Goal: Task Accomplishment & Management: Complete application form

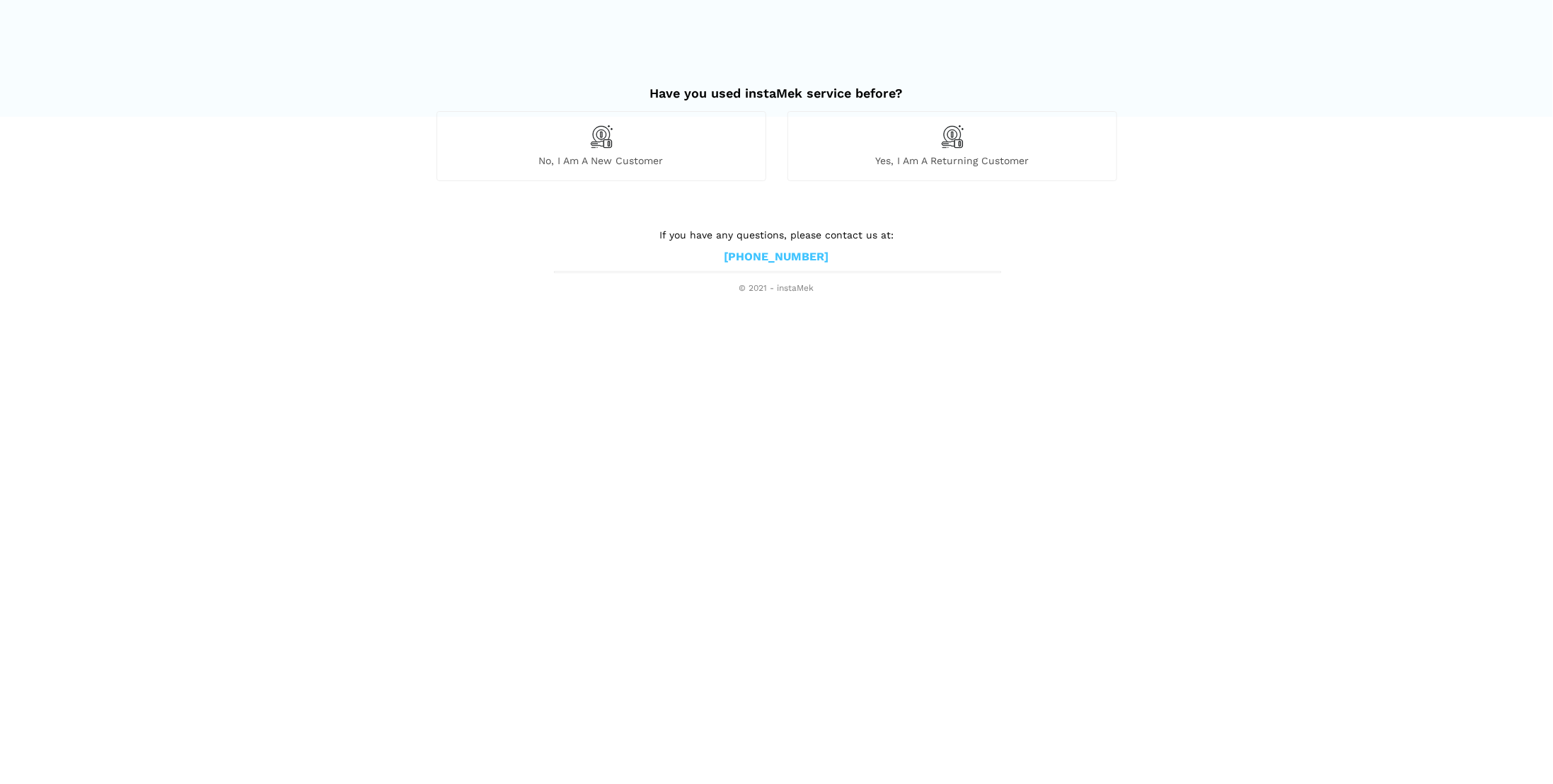
click at [603, 162] on span "No, I am a new customer" at bounding box center [601, 161] width 329 height 13
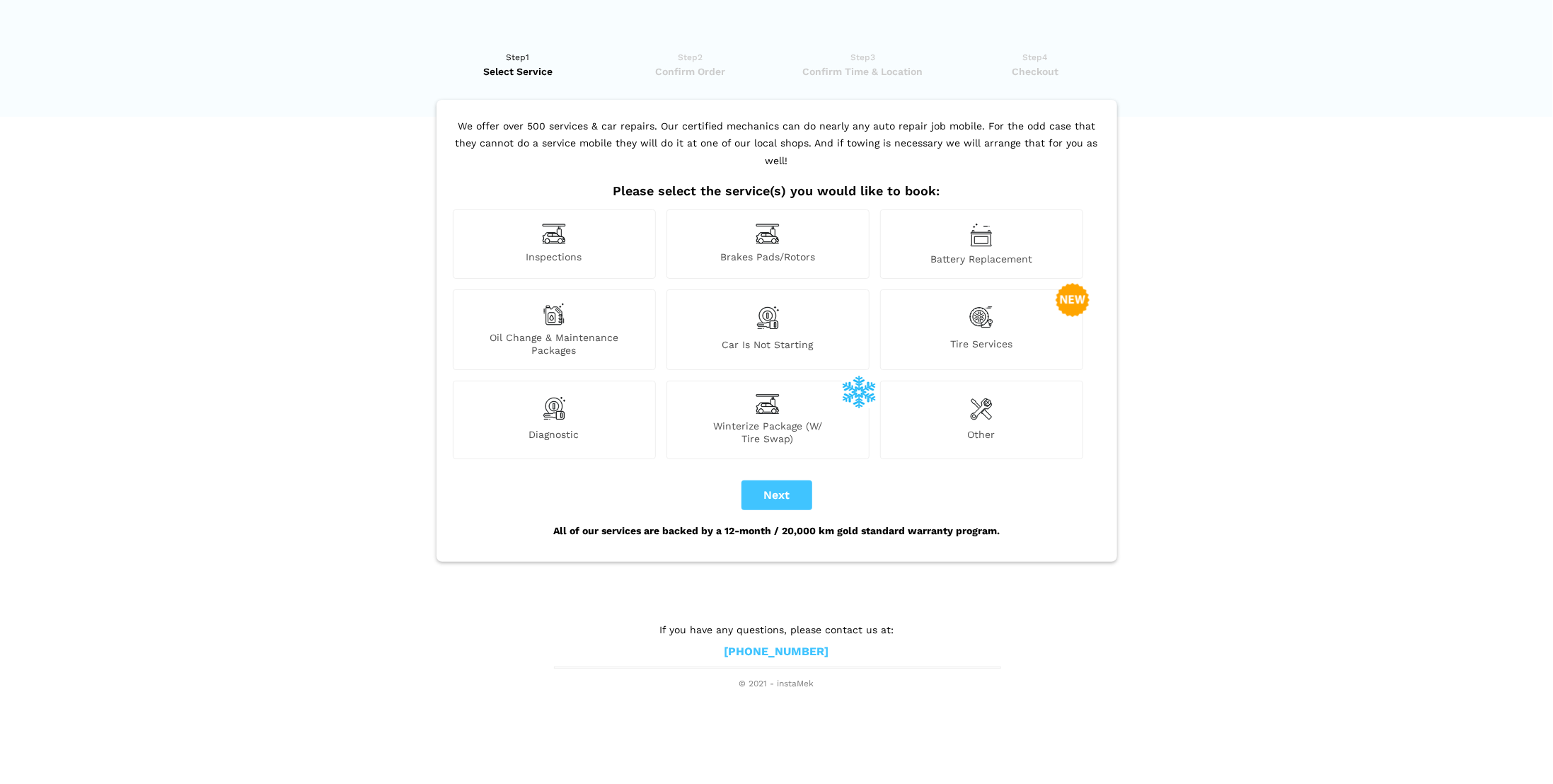
click at [773, 229] on div "Brakes Pads/Rotors" at bounding box center [768, 243] width 203 height 69
click at [767, 480] on button "Next" at bounding box center [777, 495] width 70 height 30
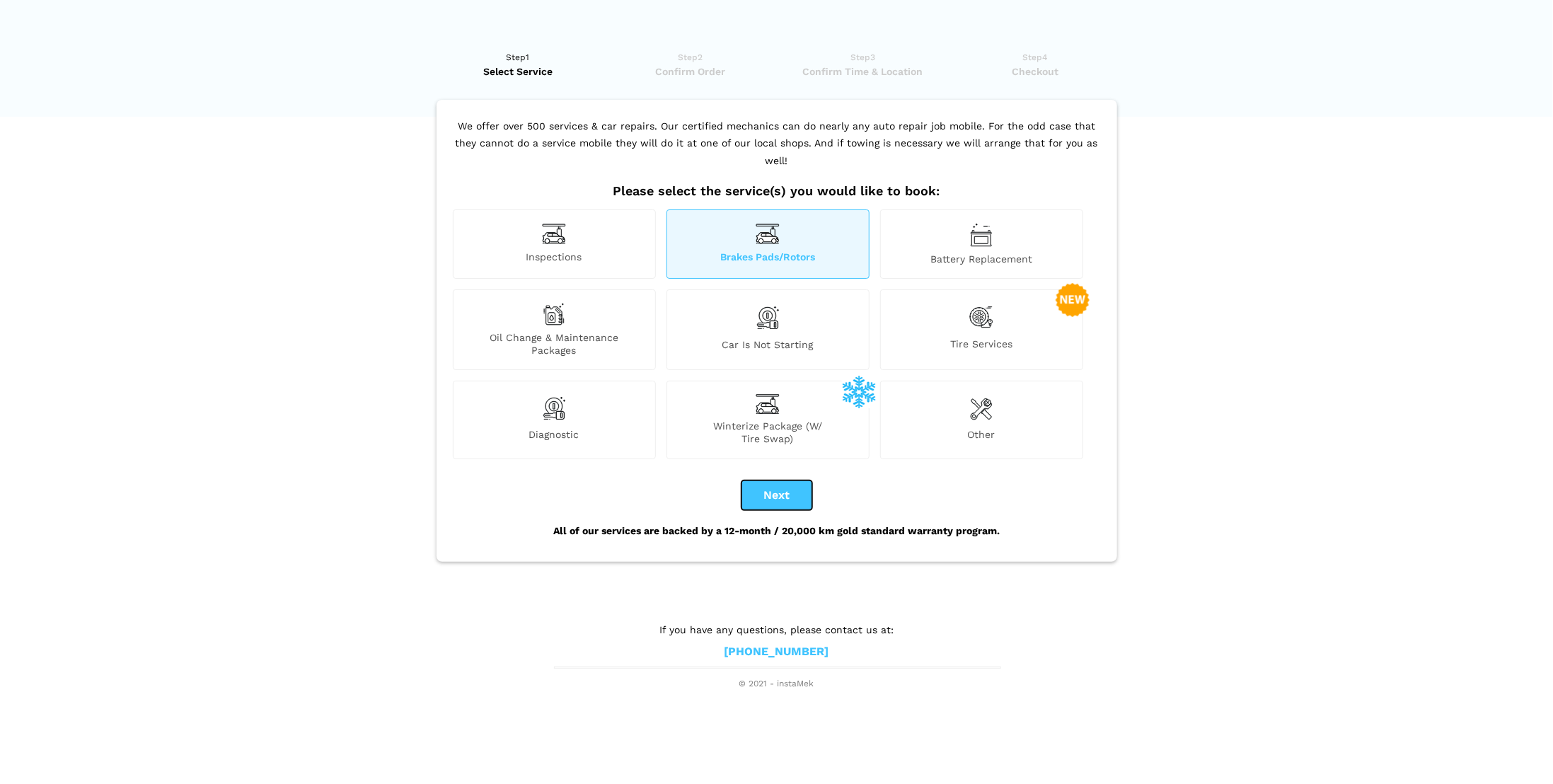
checkbox input "true"
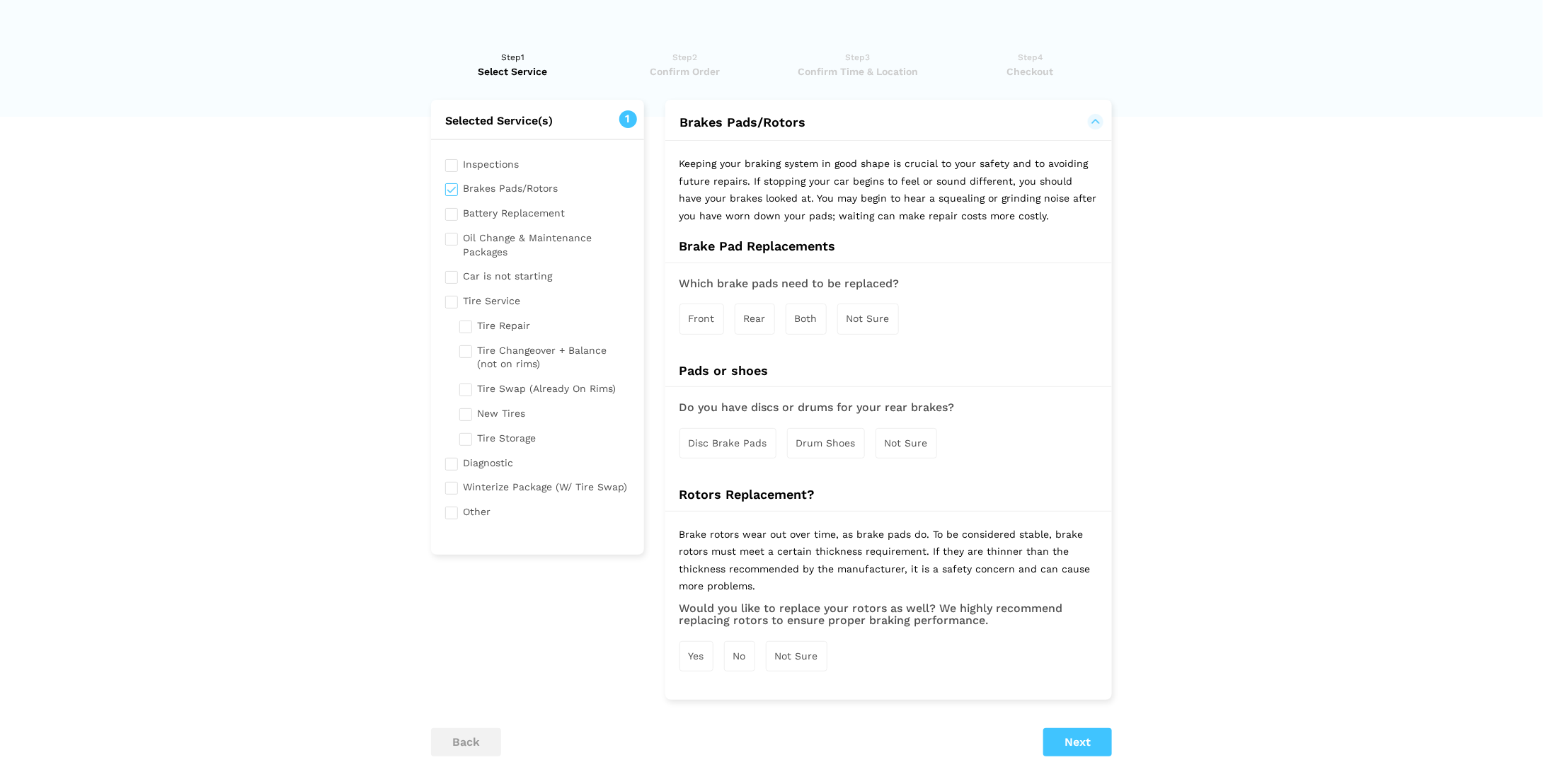
click at [696, 321] on span "Front" at bounding box center [702, 318] width 26 height 11
click at [740, 445] on span "Disc Brake Pads" at bounding box center [728, 444] width 79 height 11
click at [690, 653] on span "Yes" at bounding box center [696, 658] width 16 height 11
click at [1085, 740] on button "Next" at bounding box center [1077, 746] width 69 height 29
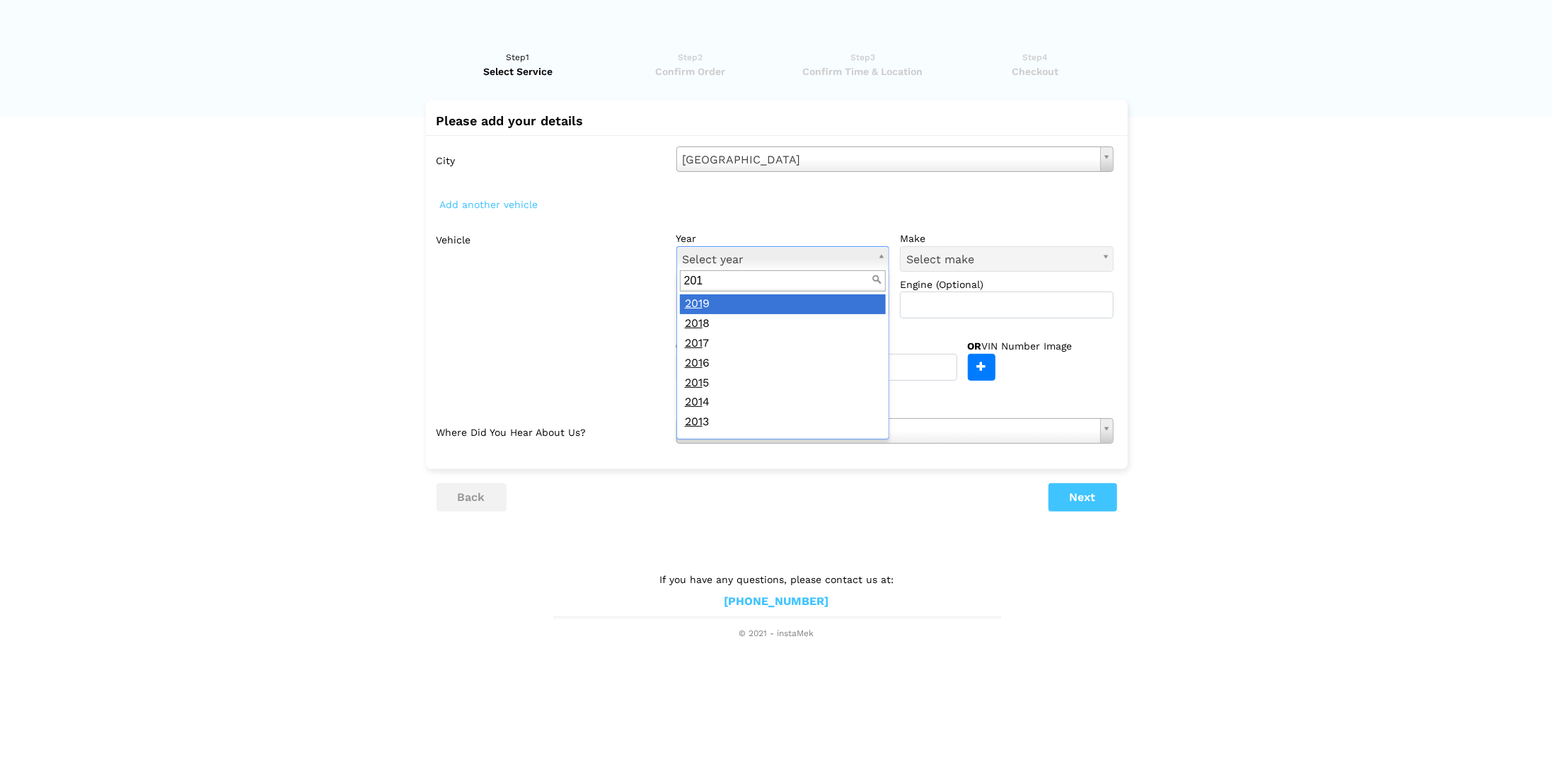
type input "2017"
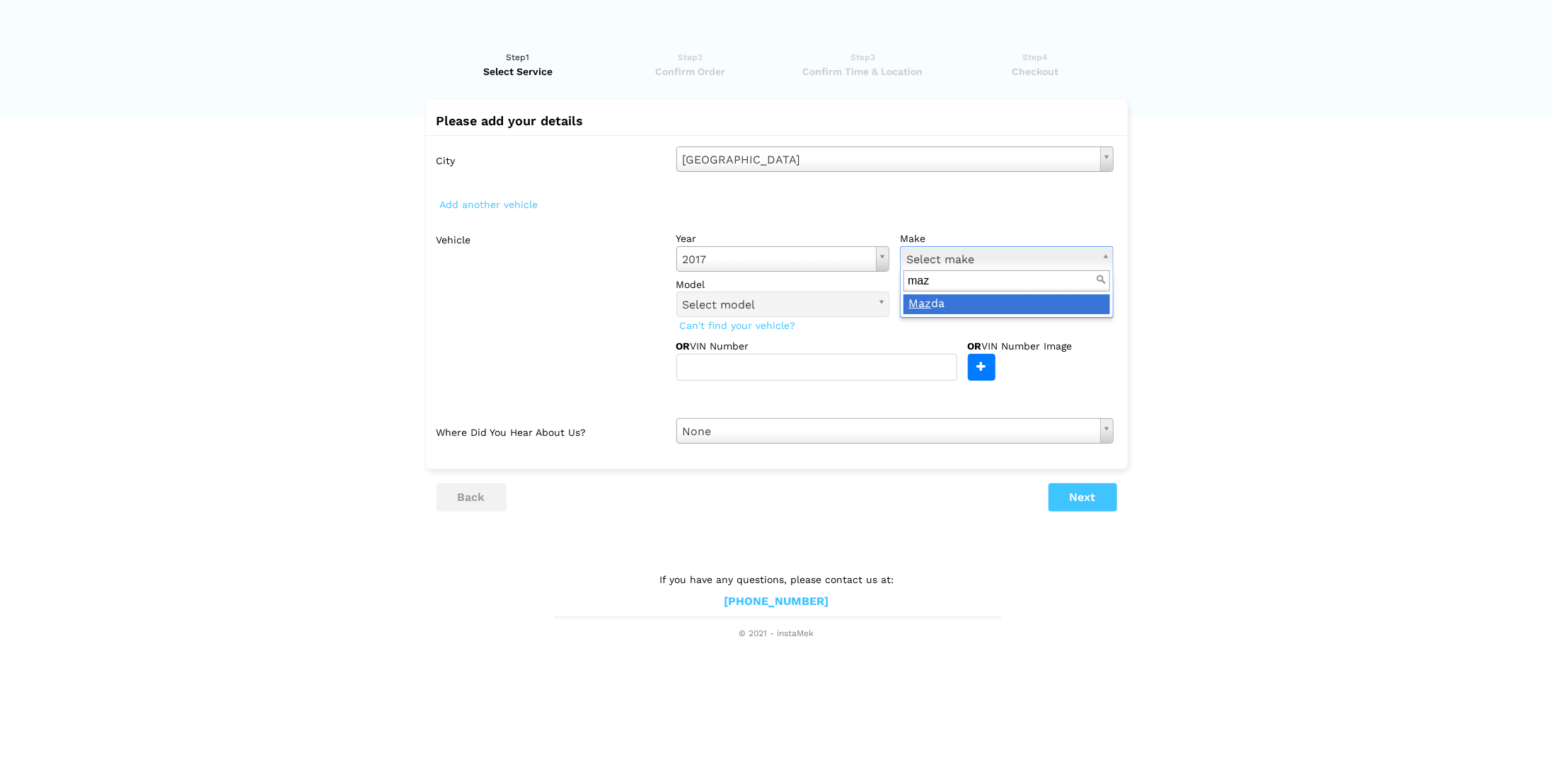
type input "mazd"
click at [1071, 497] on button "Next" at bounding box center [1083, 497] width 69 height 29
